Goal: Information Seeking & Learning: Learn about a topic

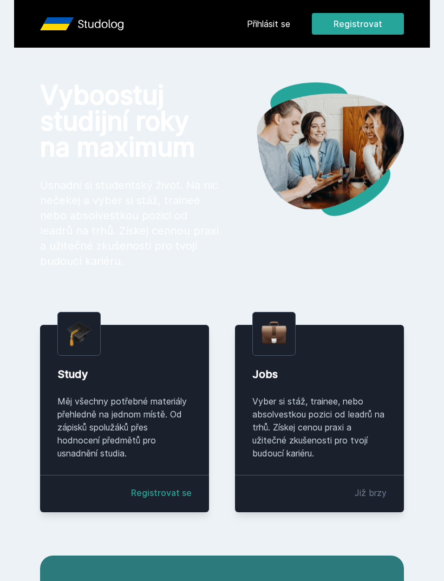
click at [282, 27] on link "Přihlásit se" at bounding box center [268, 23] width 43 height 13
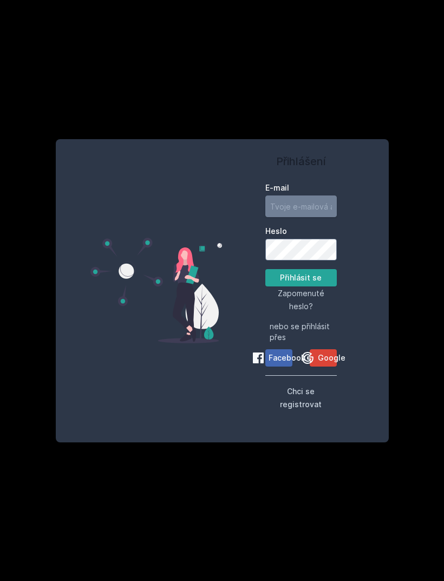
click at [292, 217] on input "E-mail" at bounding box center [300, 206] width 71 height 22
click at [299, 286] on button "Přihlásit se" at bounding box center [300, 277] width 71 height 17
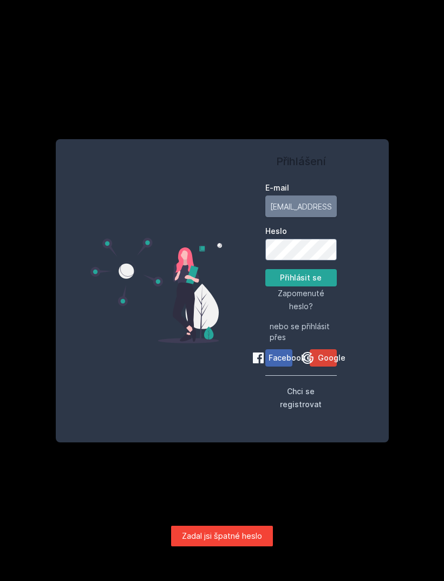
click at [309, 217] on input "fila.hubacek@gmail.com" at bounding box center [300, 206] width 71 height 22
click at [312, 217] on input "fila.hub.com" at bounding box center [300, 206] width 71 height 22
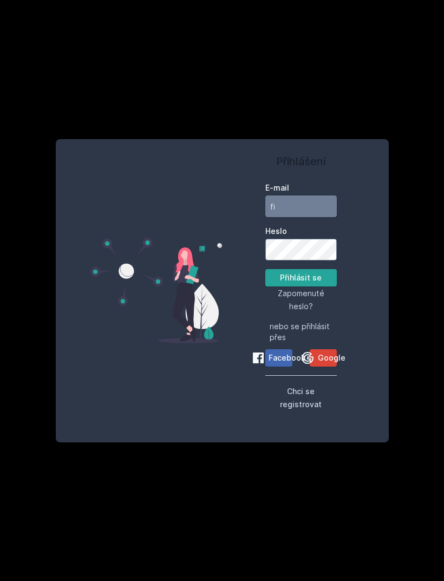
type input "f"
click at [302, 286] on button "Přihlásit se" at bounding box center [300, 277] width 71 height 17
click at [279, 286] on button "Přihlásit se" at bounding box center [300, 277] width 71 height 17
click at [312, 217] on input "hubf03" at bounding box center [300, 206] width 71 height 22
click at [298, 286] on button "Přihlásit se" at bounding box center [300, 277] width 71 height 17
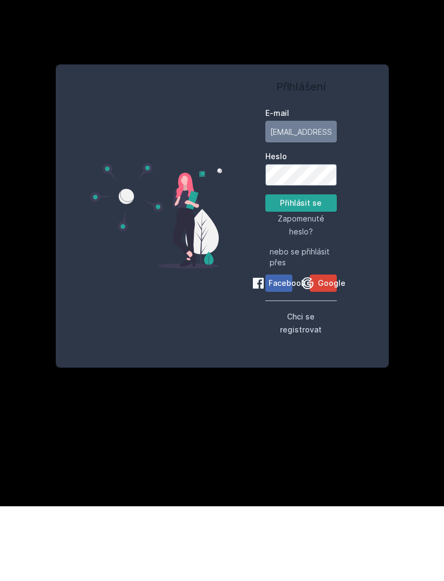
click at [315, 269] on button "Přihlásit se" at bounding box center [300, 277] width 71 height 17
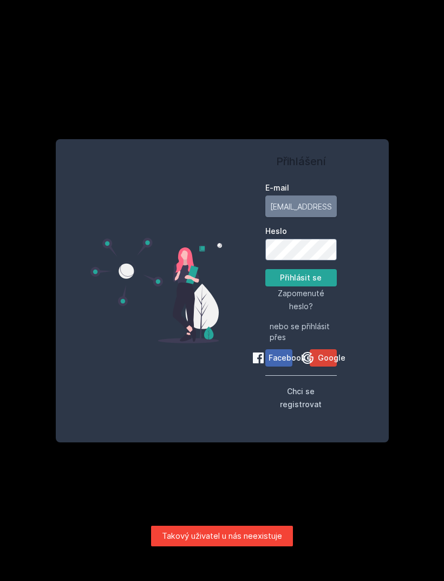
click at [297, 203] on input "hubf03@vse.cz" at bounding box center [300, 206] width 71 height 22
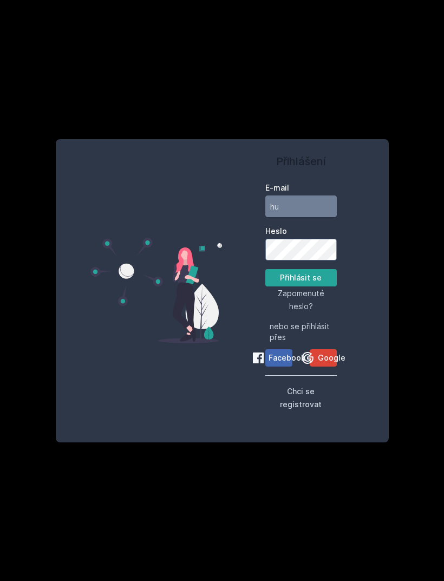
type input "h"
click at [309, 275] on button "Přihlásit se" at bounding box center [300, 277] width 71 height 17
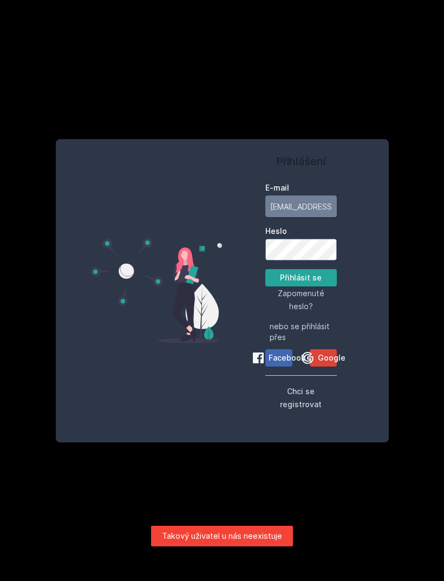
click at [302, 200] on input "fila.huby@gmail.com" at bounding box center [300, 206] width 71 height 22
type input "f"
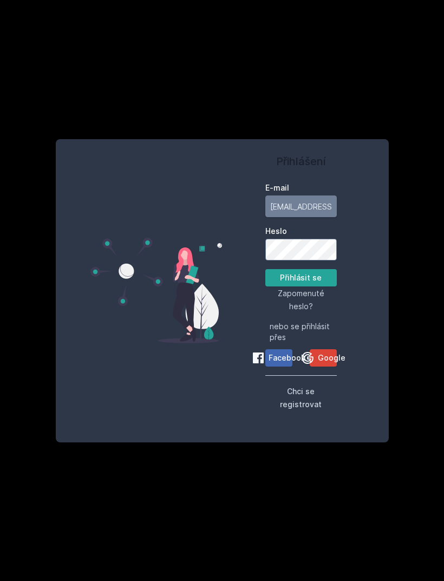
type input "hubf03@vse.cz"
click at [286, 278] on button "Přihlásit se" at bounding box center [300, 277] width 71 height 17
click at [312, 272] on button "Přihlásit se" at bounding box center [300, 277] width 71 height 17
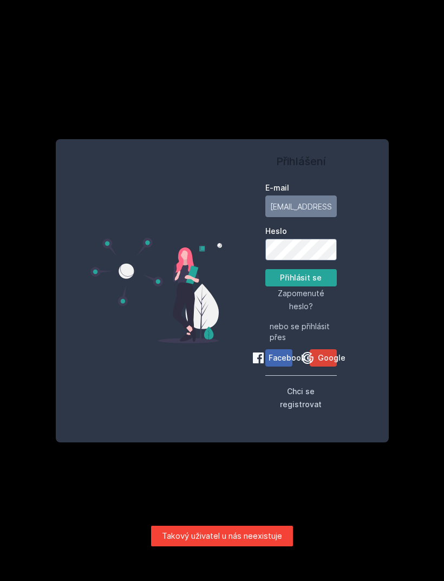
click at [313, 351] on icon at bounding box center [307, 357] width 13 height 13
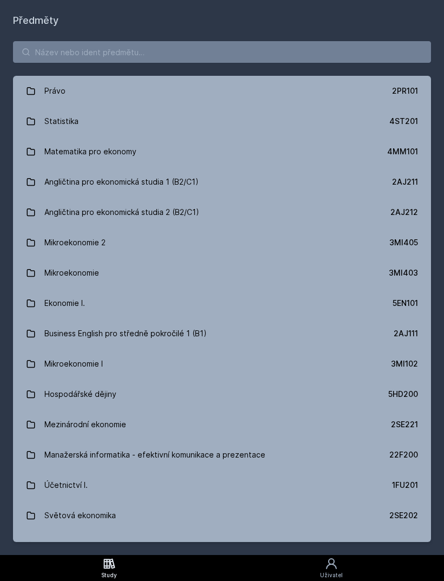
click at [334, 568] on icon at bounding box center [331, 563] width 13 height 13
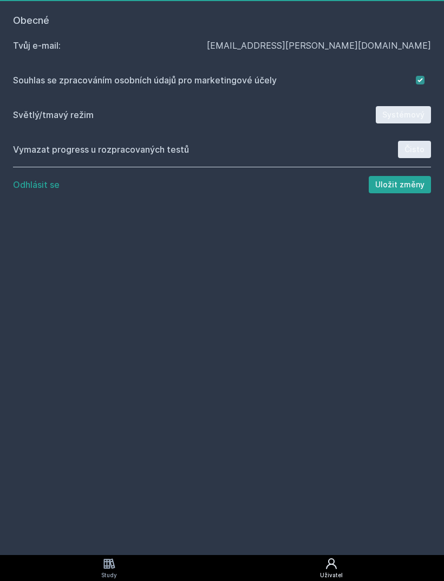
click at [327, 570] on icon at bounding box center [331, 563] width 13 height 13
click at [105, 568] on icon at bounding box center [108, 563] width 11 height 10
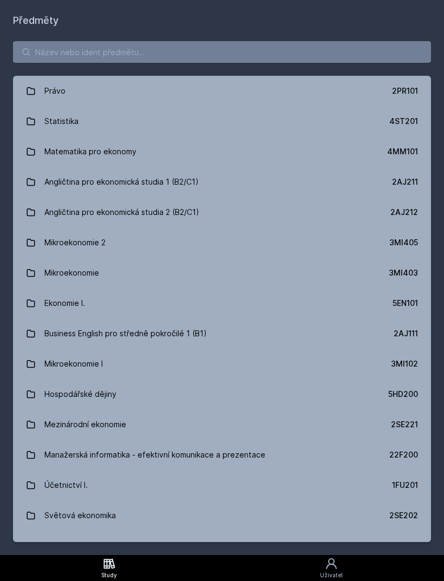
click at [315, 569] on link "Uživatel" at bounding box center [332, 568] width 226 height 26
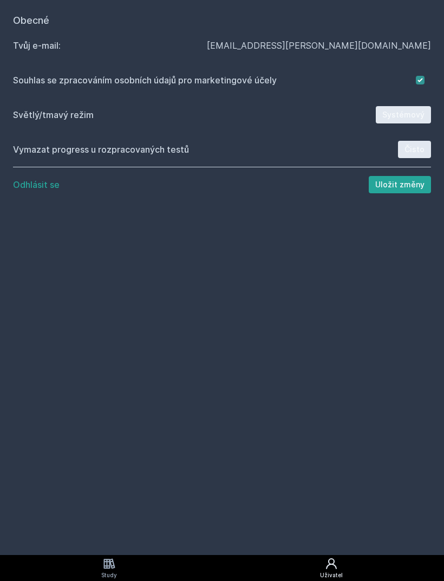
click at [404, 183] on button "Uložit změny" at bounding box center [400, 184] width 62 height 17
click at [40, 186] on button "Odhlásit se" at bounding box center [36, 184] width 47 height 13
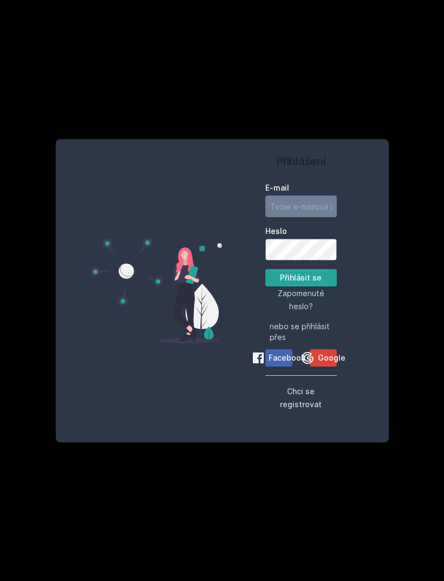
click at [301, 311] on span "Zapomenuté heslo?" at bounding box center [301, 300] width 47 height 22
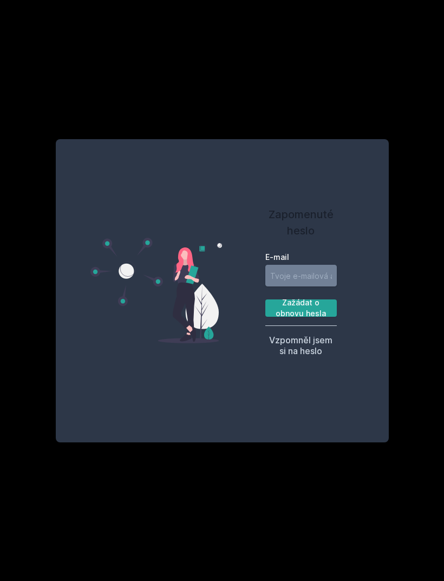
click at [307, 286] on input "E-mail" at bounding box center [300, 276] width 71 height 22
type input "f"
click at [292, 286] on input "E-mail" at bounding box center [300, 276] width 71 height 22
click at [310, 317] on button "Zažádat o obnovu hesla" at bounding box center [300, 307] width 71 height 17
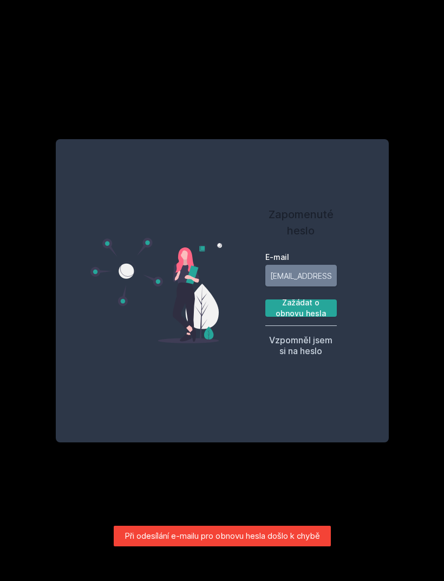
click at [311, 286] on input "hubf03@vse.cz" at bounding box center [300, 276] width 71 height 22
click at [335, 285] on input "hubf03@vse.cz" at bounding box center [300, 276] width 71 height 22
click at [336, 286] on input "hubf03@vse.cz" at bounding box center [300, 276] width 71 height 22
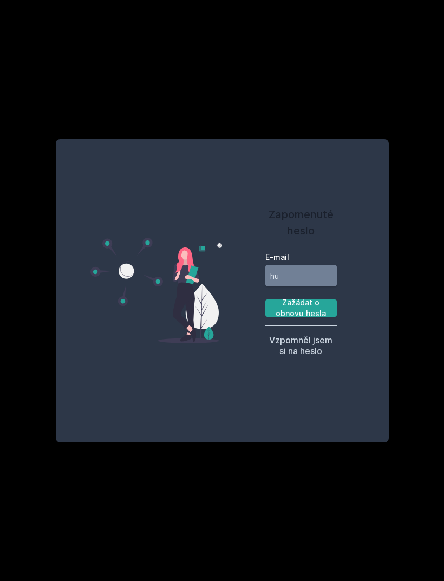
type input "h"
type input "f"
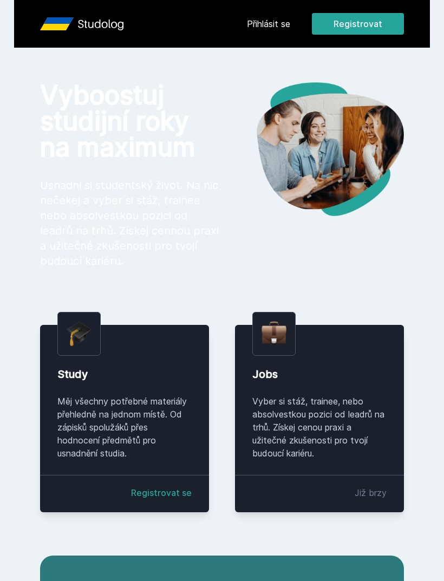
click at [261, 26] on link "Přihlásit se" at bounding box center [268, 23] width 43 height 13
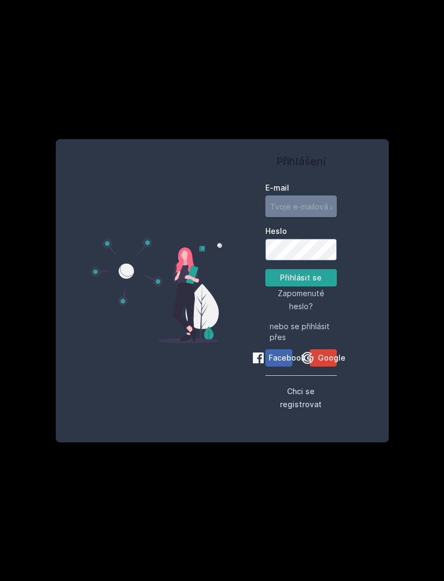
click at [293, 217] on input "E-mail" at bounding box center [300, 206] width 71 height 22
click at [322, 286] on button "Přihlásit se" at bounding box center [300, 277] width 71 height 17
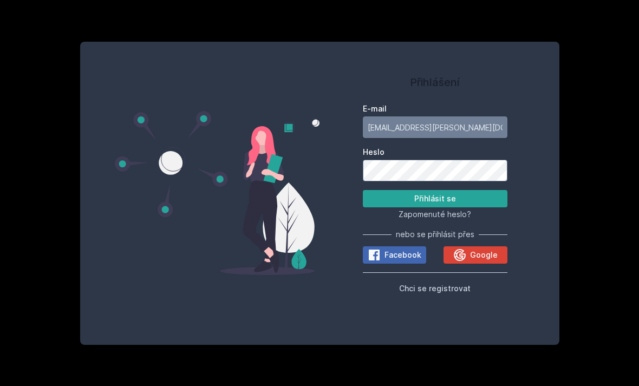
click at [443, 138] on input "[EMAIL_ADDRESS][PERSON_NAME][DOMAIN_NAME]" at bounding box center [435, 127] width 145 height 22
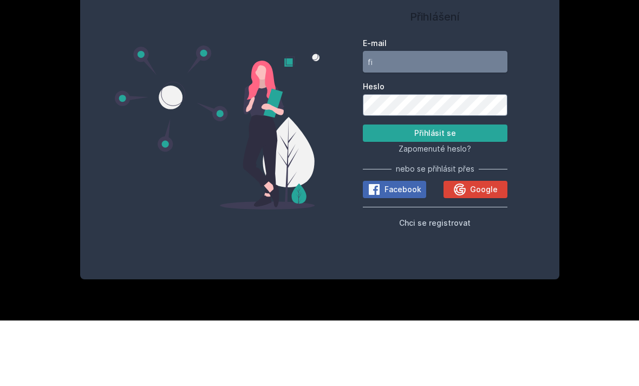
type input "f"
click at [443, 116] on input "E-mail" at bounding box center [435, 127] width 145 height 22
click at [443, 147] on label "Heslo" at bounding box center [435, 152] width 145 height 11
click at [443, 190] on button "Přihlásit se" at bounding box center [435, 198] width 145 height 17
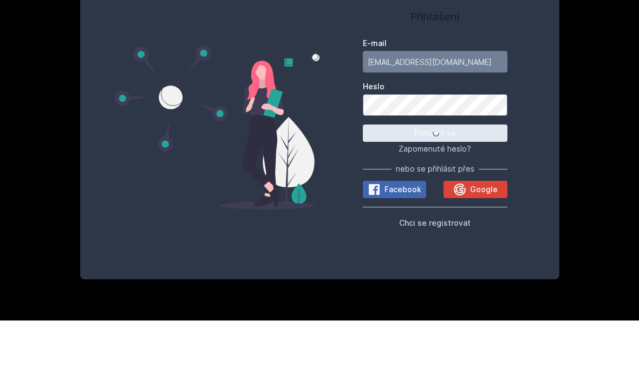
scroll to position [35, 0]
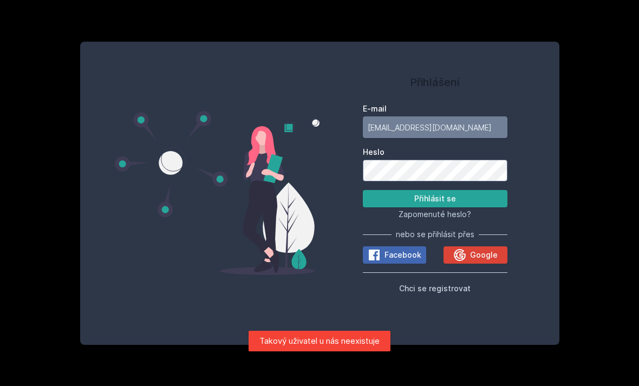
click at [443, 116] on input "[EMAIL_ADDRESS][DOMAIN_NAME]" at bounding box center [435, 127] width 145 height 22
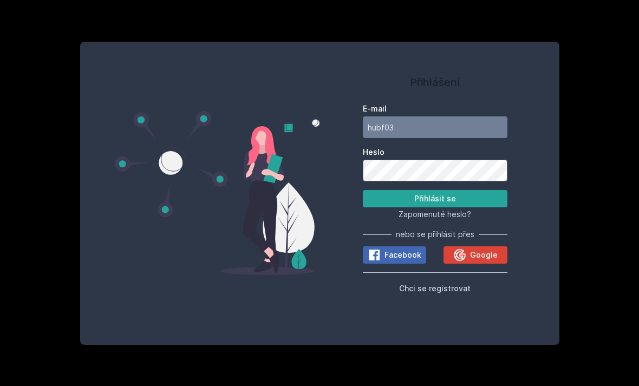
click at [443, 190] on button "Přihlásit se" at bounding box center [435, 198] width 145 height 17
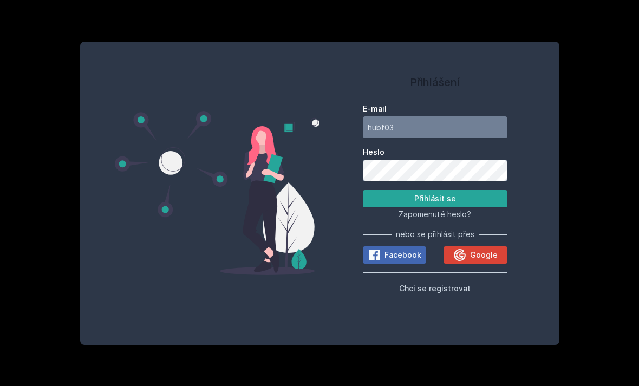
click at [443, 190] on button "Přihlásit se" at bounding box center [435, 198] width 145 height 17
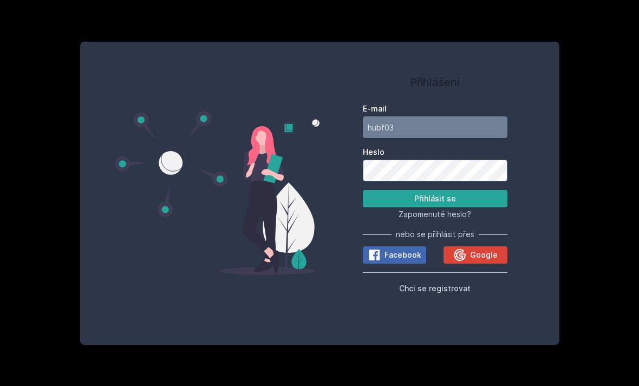
click at [434, 116] on input "hubf03" at bounding box center [435, 127] width 145 height 22
type input "h"
click at [443, 190] on button "Přihlásit se" at bounding box center [435, 198] width 145 height 17
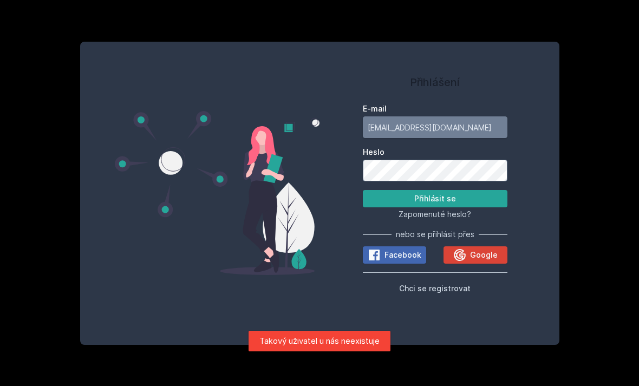
click at [443, 116] on input "filiphubacek4@gmail.com" at bounding box center [435, 127] width 145 height 22
type input "fi"
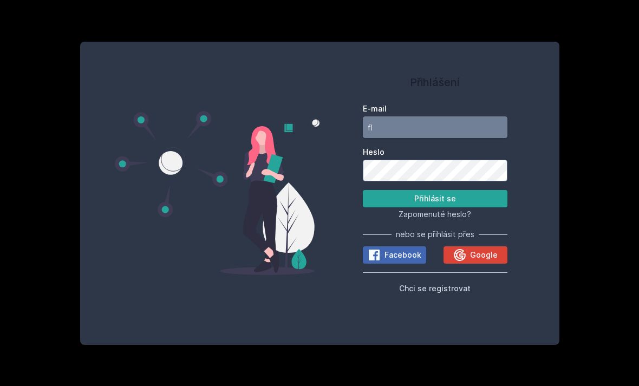
type input "f"
click at [443, 250] on span "Google" at bounding box center [484, 255] width 28 height 11
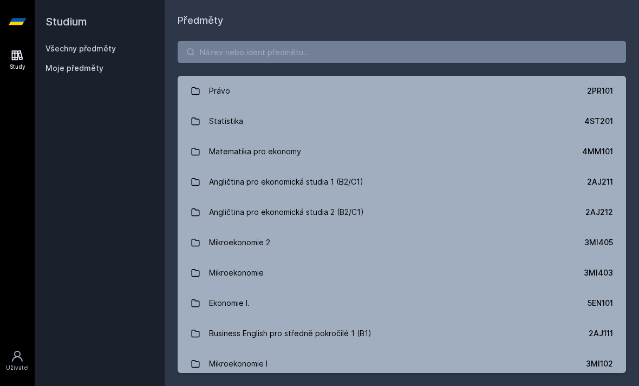
click at [116, 69] on div "Moje předměty" at bounding box center [99, 68] width 108 height 11
click at [92, 68] on span "Moje předměty" at bounding box center [74, 68] width 58 height 11
click at [14, 69] on div "Study" at bounding box center [18, 67] width 16 height 8
click at [27, 25] on link at bounding box center [17, 21] width 35 height 43
click at [14, 29] on icon at bounding box center [17, 21] width 17 height 43
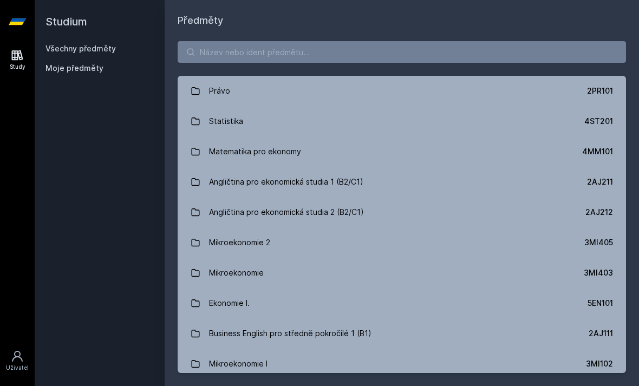
click at [10, 82] on div "Study [GEOGRAPHIC_DATA]" at bounding box center [17, 214] width 35 height 343
click at [83, 44] on link "Všechny předměty" at bounding box center [80, 48] width 70 height 9
click at [82, 18] on h2 "Studium" at bounding box center [99, 21] width 108 height 43
click at [8, 377] on link "Uživatel" at bounding box center [17, 360] width 30 height 33
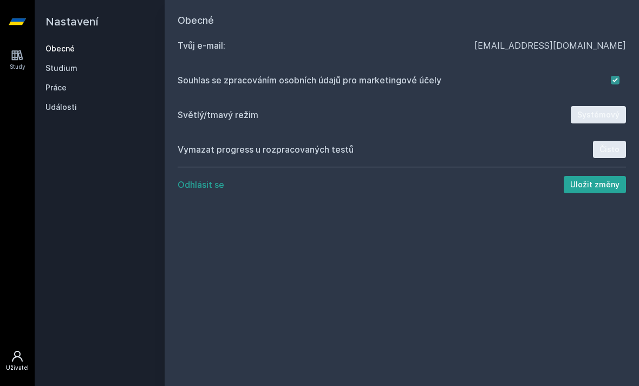
click at [215, 181] on button "Odhlásit se" at bounding box center [201, 184] width 47 height 13
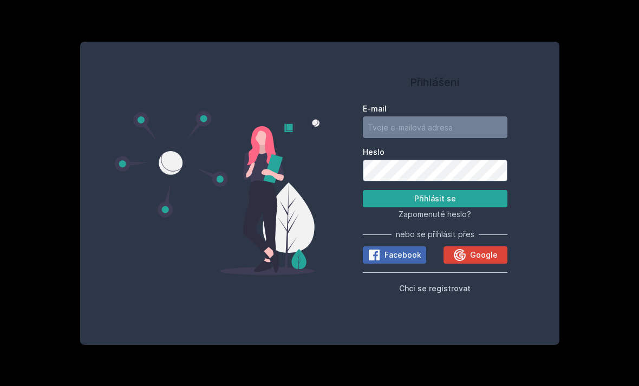
click at [474, 260] on span "Google" at bounding box center [484, 255] width 28 height 11
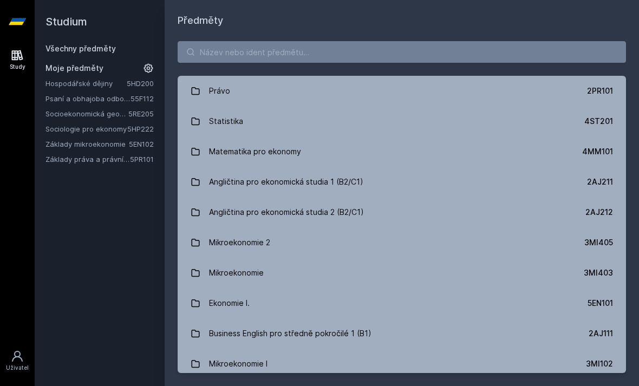
click at [86, 159] on link "Základy práva a právní nauky" at bounding box center [87, 159] width 84 height 11
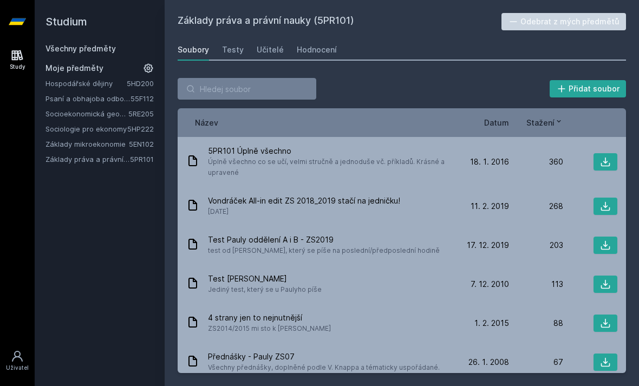
click at [499, 123] on span "Datum" at bounding box center [496, 122] width 25 height 11
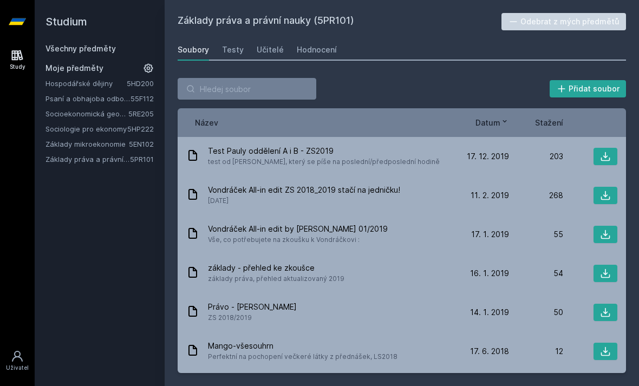
click at [604, 194] on icon at bounding box center [605, 195] width 11 height 11
click at [603, 198] on icon at bounding box center [605, 195] width 11 height 11
click at [602, 195] on icon at bounding box center [605, 195] width 11 height 11
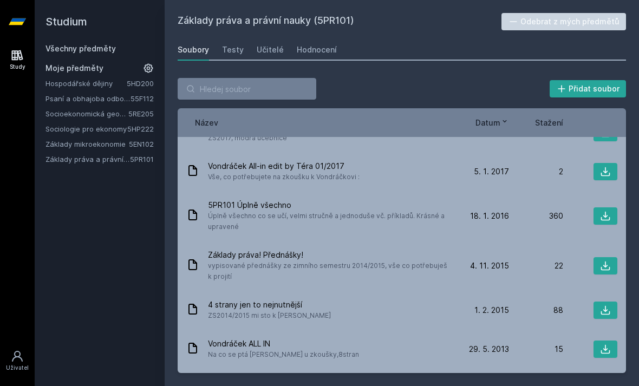
scroll to position [259, 0]
click at [605, 210] on icon at bounding box center [605, 214] width 9 height 9
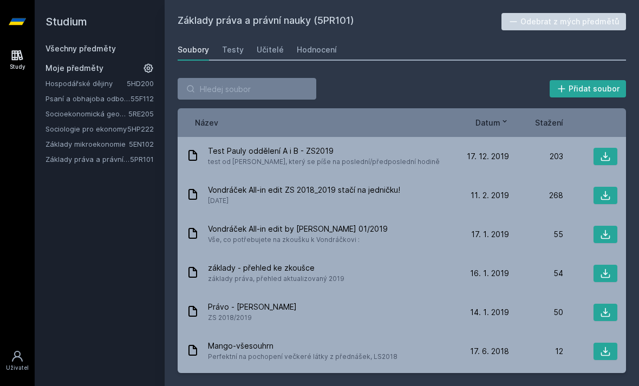
scroll to position [8, 0]
